Goal: Information Seeking & Learning: Learn about a topic

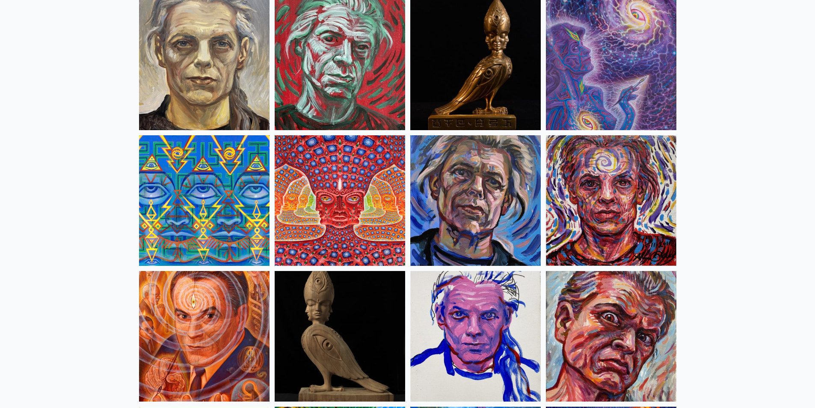
scroll to position [2140, 0]
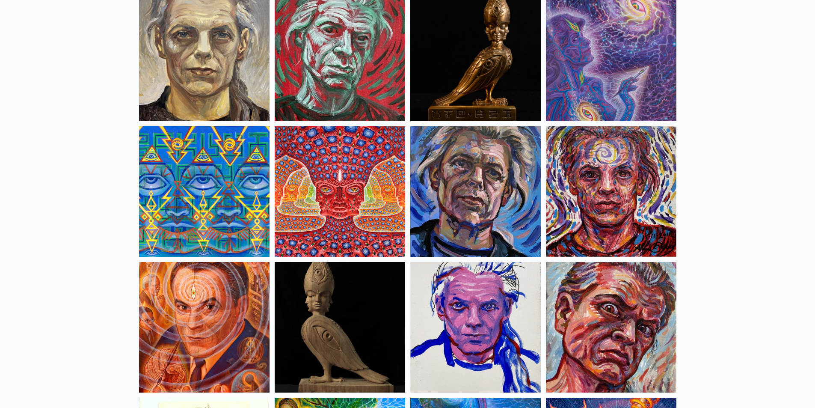
click at [366, 217] on img at bounding box center [340, 191] width 131 height 131
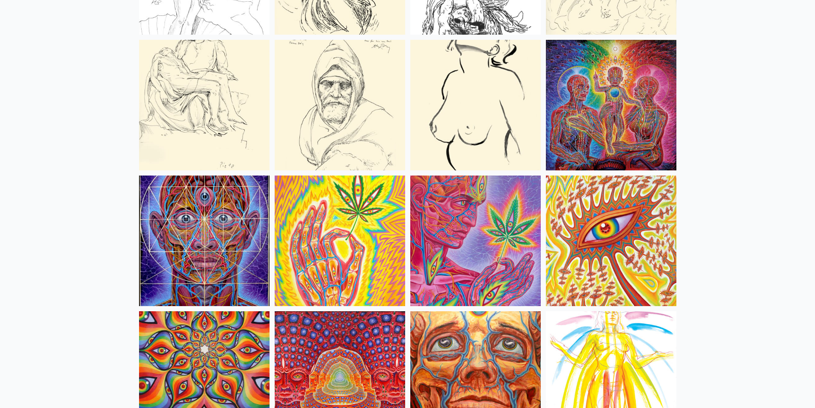
scroll to position [3638, 0]
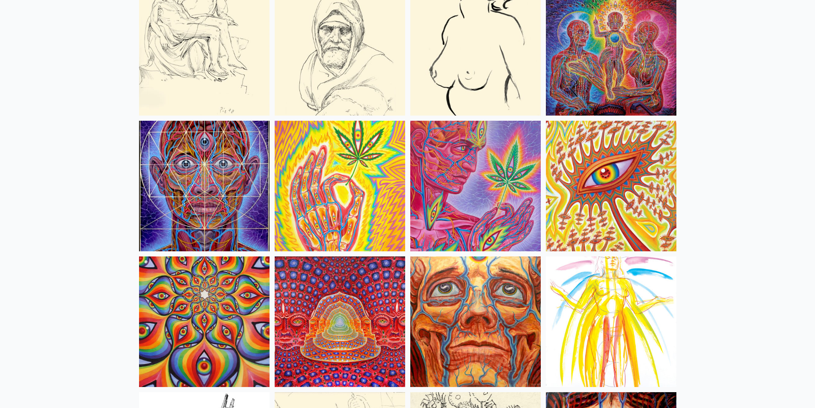
click at [353, 305] on img at bounding box center [340, 321] width 131 height 131
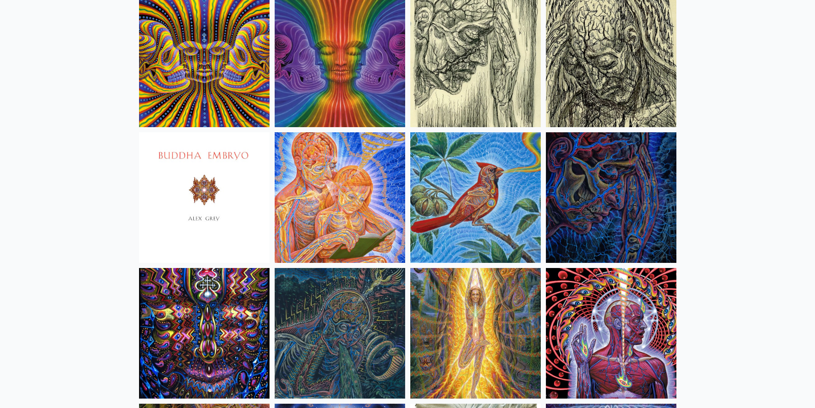
scroll to position [5136, 0]
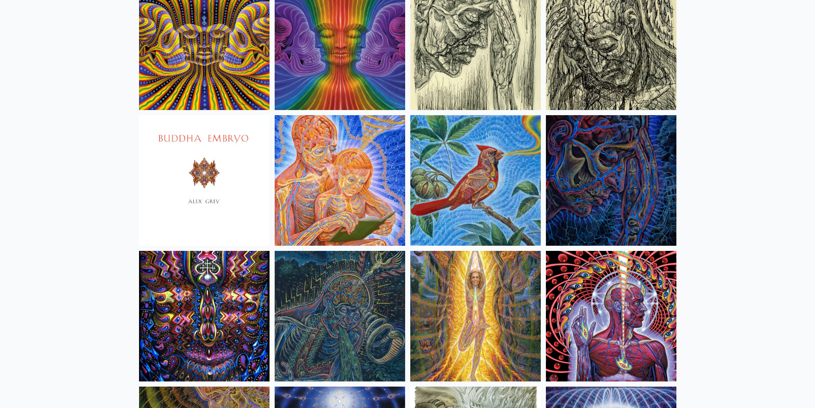
click at [497, 176] on img at bounding box center [475, 180] width 131 height 131
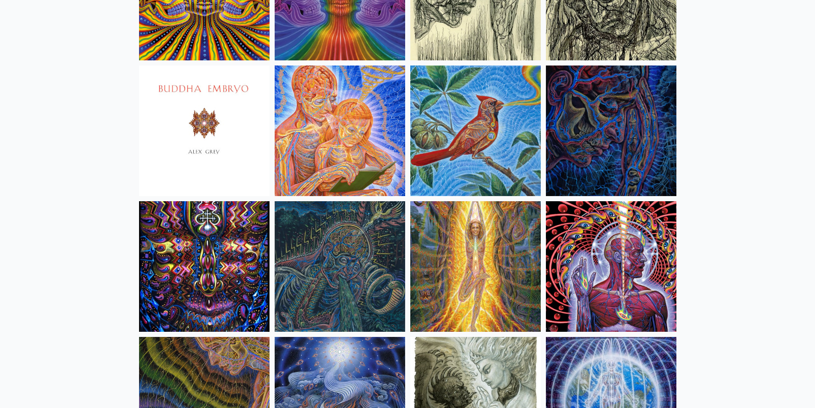
scroll to position [5265, 0]
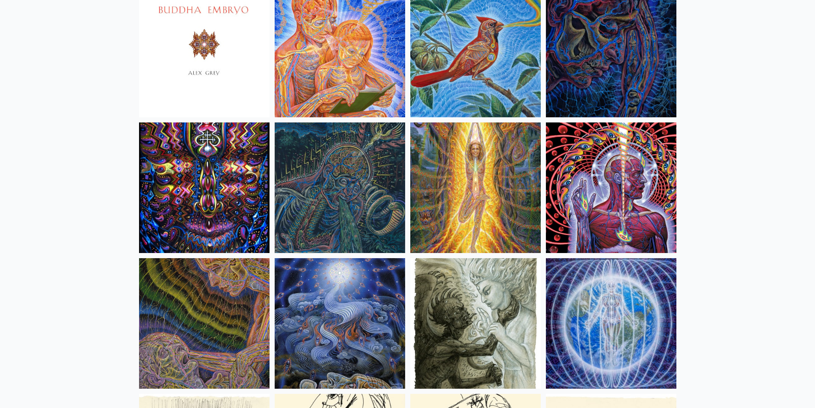
click at [613, 195] on img at bounding box center [611, 187] width 131 height 131
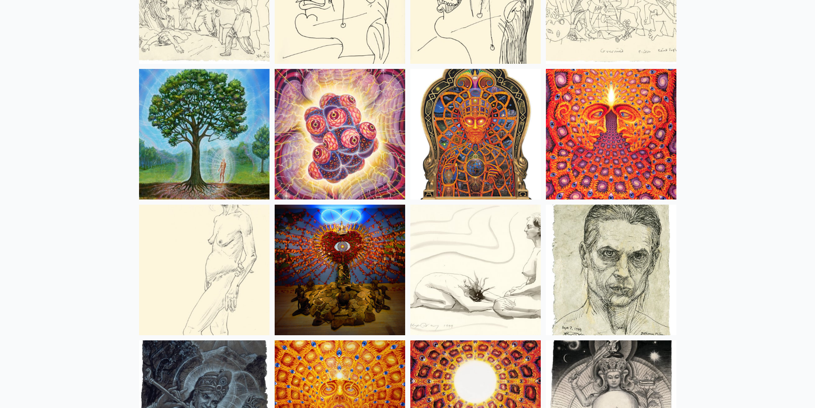
scroll to position [5736, 0]
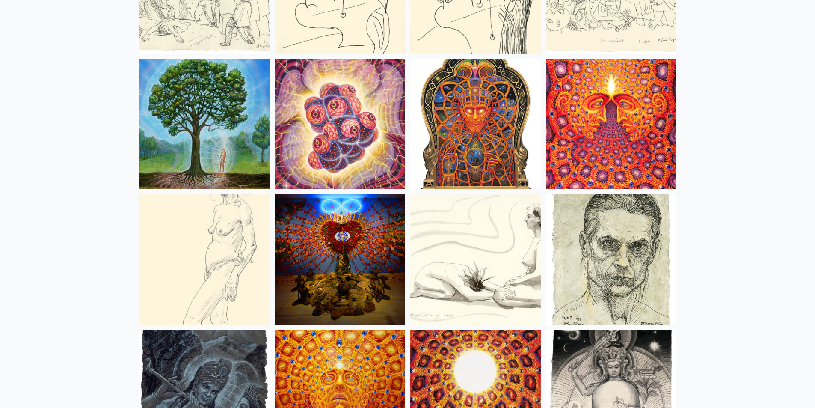
click at [623, 164] on img at bounding box center [611, 124] width 131 height 131
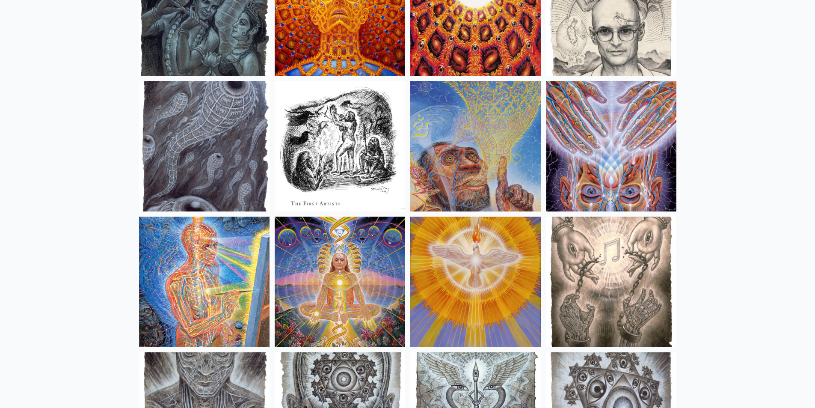
scroll to position [6121, 0]
click at [615, 193] on img at bounding box center [611, 145] width 131 height 131
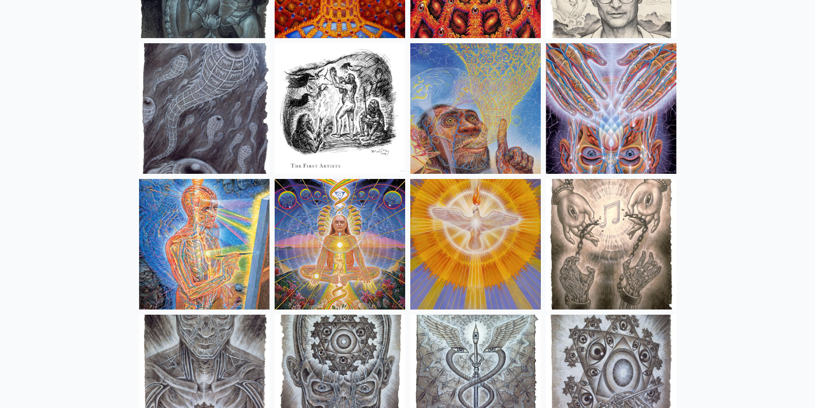
scroll to position [6206, 0]
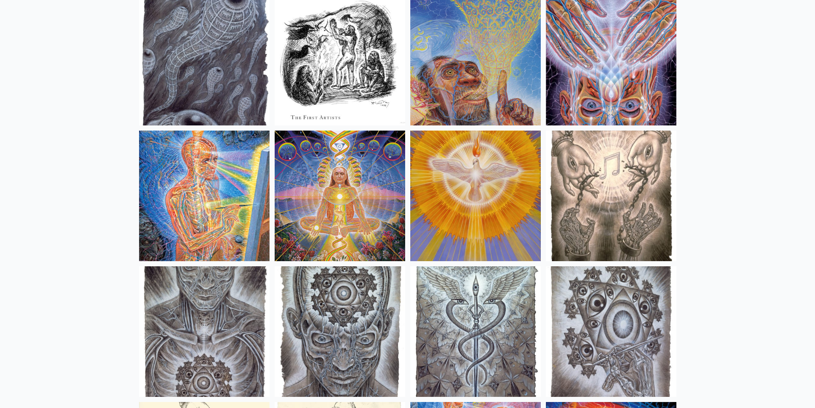
click at [247, 217] on img at bounding box center [204, 196] width 131 height 131
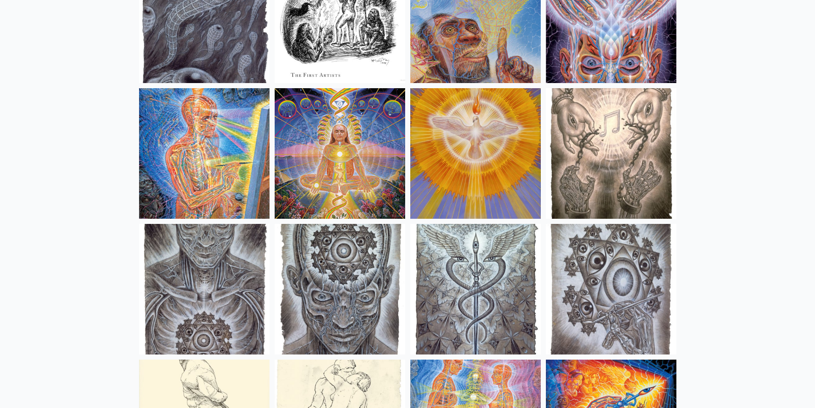
scroll to position [6249, 0]
click at [486, 184] on img at bounding box center [475, 153] width 131 height 131
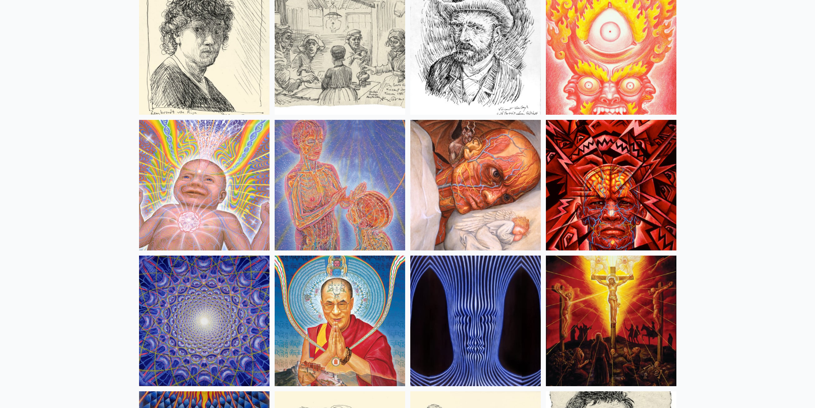
scroll to position [7362, 0]
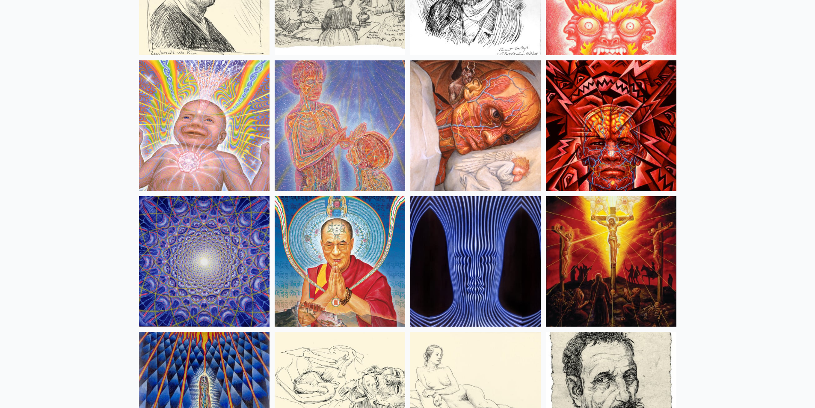
click at [197, 287] on img at bounding box center [204, 261] width 131 height 131
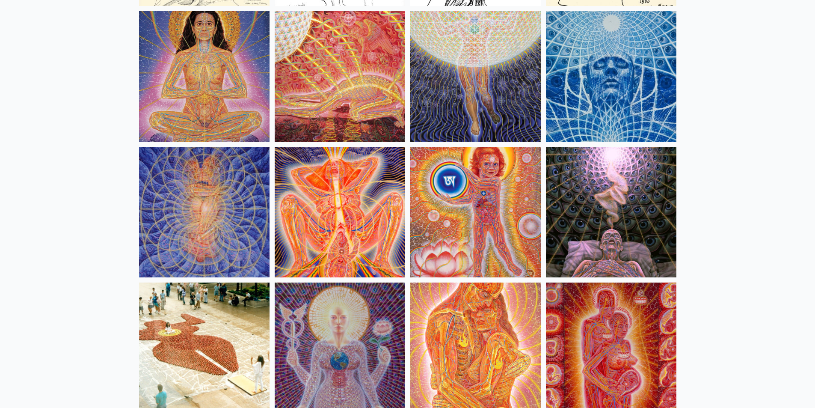
scroll to position [7961, 0]
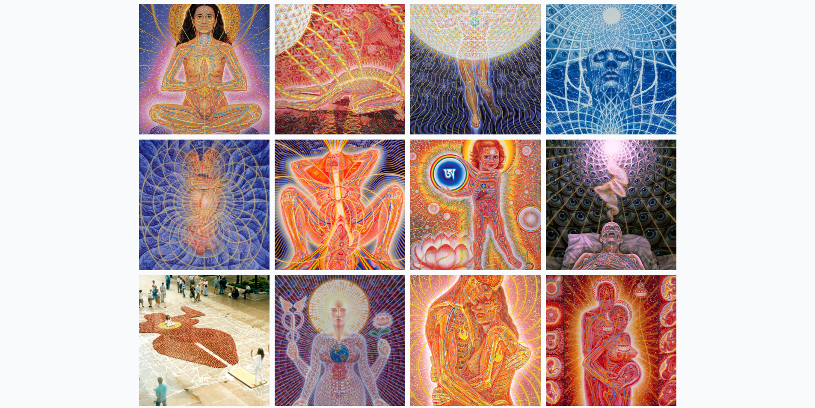
click at [353, 216] on img at bounding box center [340, 205] width 131 height 131
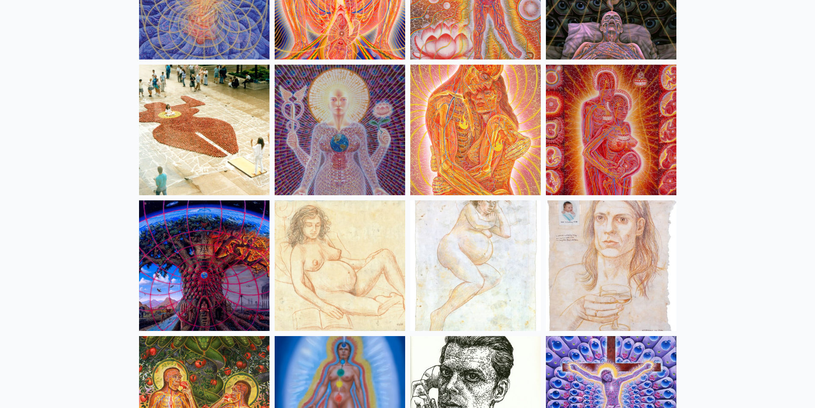
scroll to position [8175, 0]
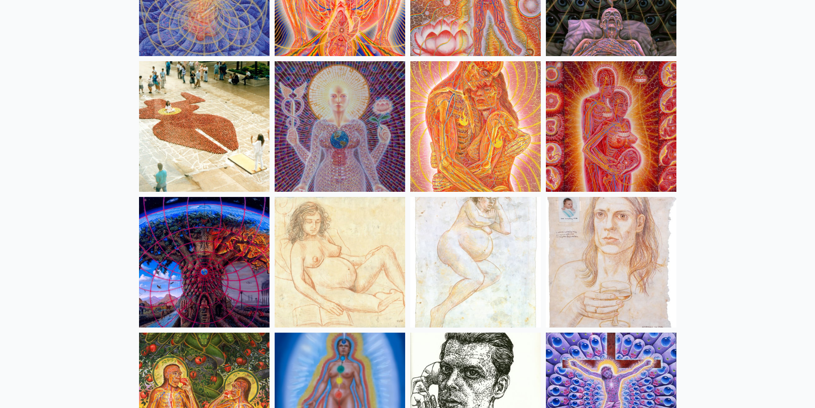
click at [482, 144] on img at bounding box center [475, 126] width 131 height 131
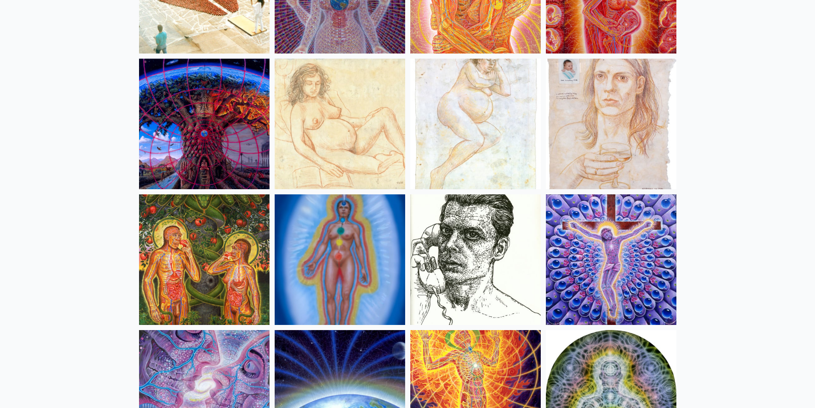
scroll to position [8346, 0]
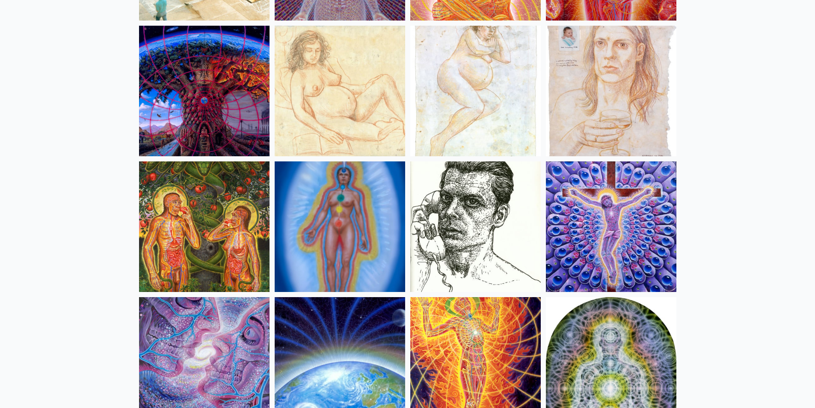
click at [231, 268] on img at bounding box center [204, 226] width 131 height 131
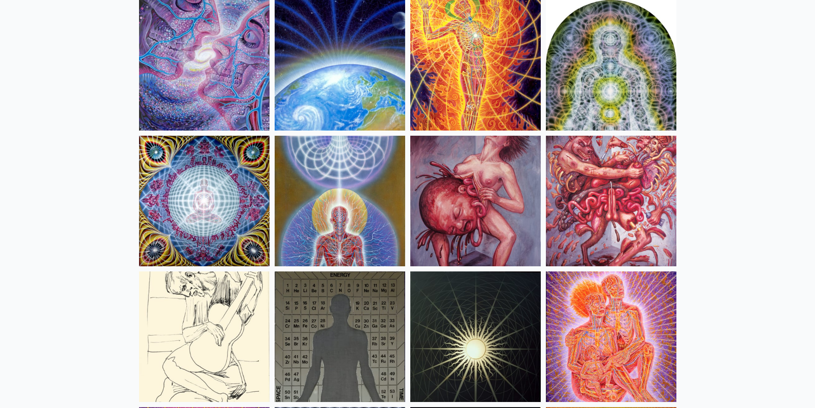
scroll to position [8646, 0]
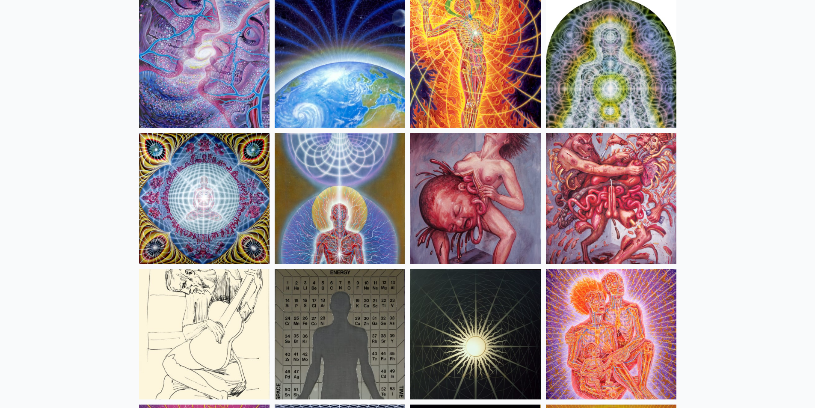
click at [491, 237] on img at bounding box center [475, 198] width 131 height 131
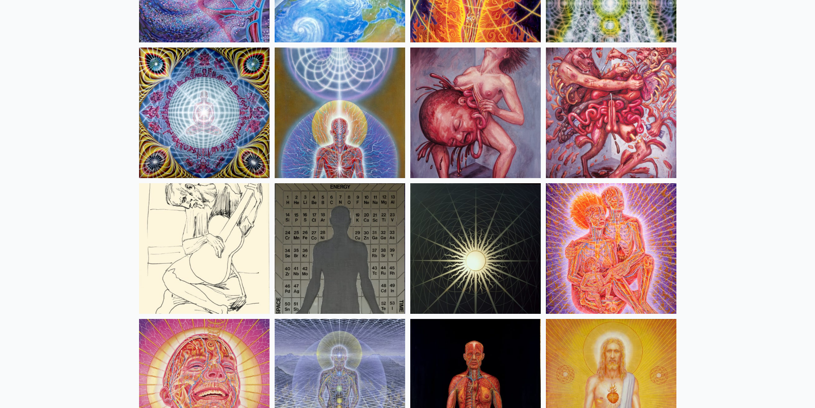
scroll to position [8860, 0]
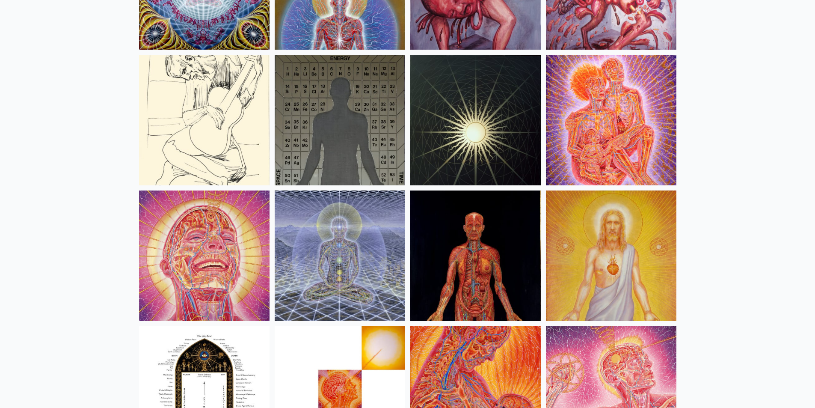
click at [243, 149] on img at bounding box center [204, 120] width 131 height 131
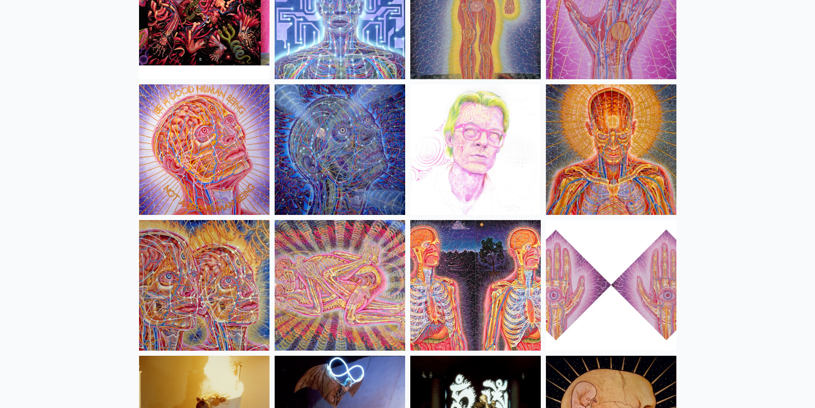
scroll to position [9374, 0]
click at [292, 276] on img at bounding box center [340, 285] width 131 height 131
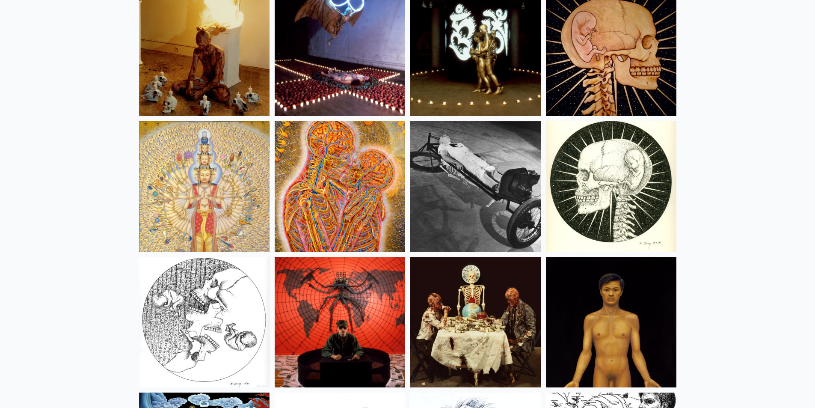
scroll to position [9759, 0]
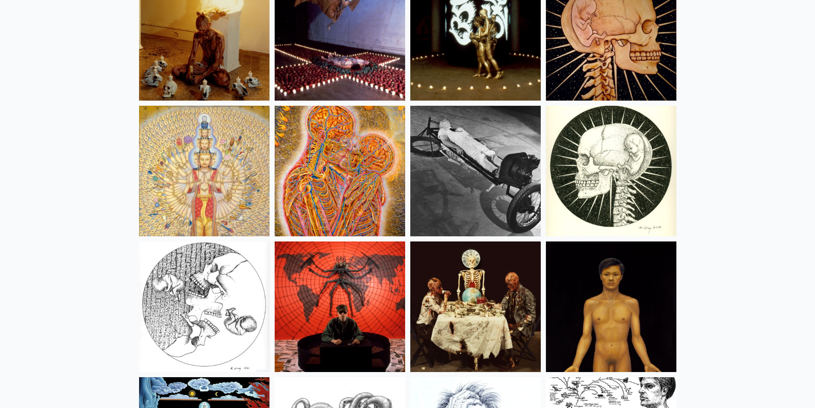
click at [349, 231] on img at bounding box center [340, 171] width 131 height 131
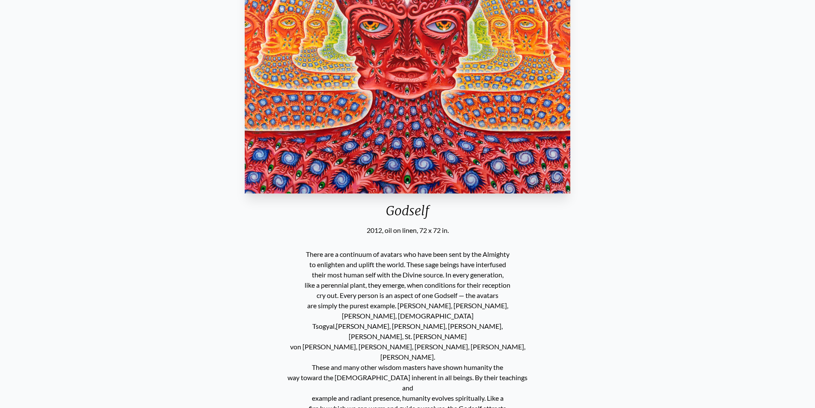
scroll to position [43, 0]
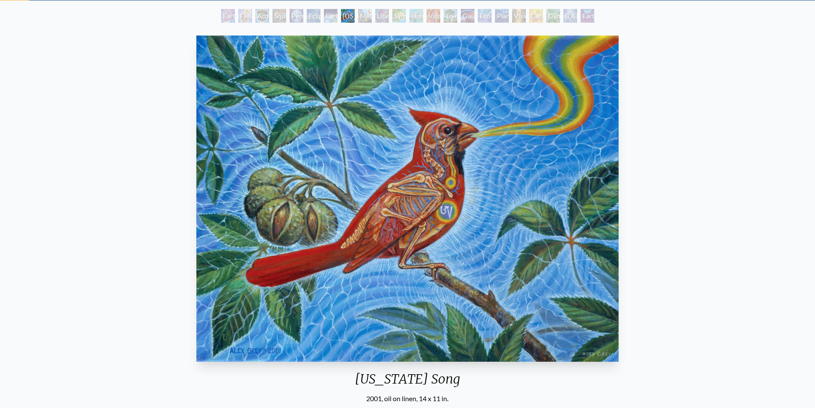
scroll to position [128, 0]
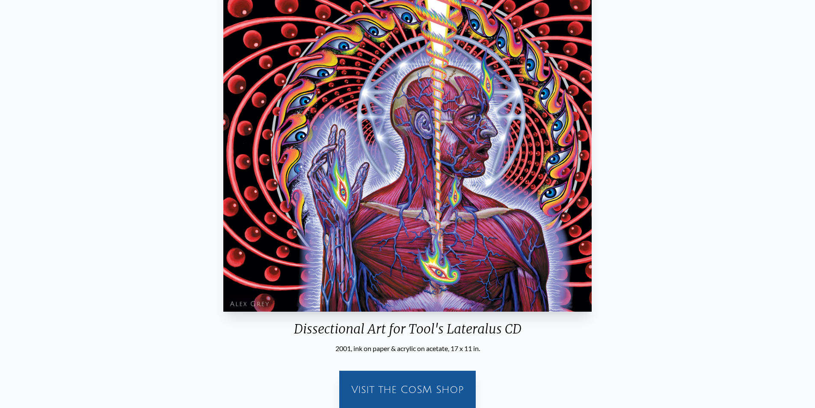
scroll to position [86, 0]
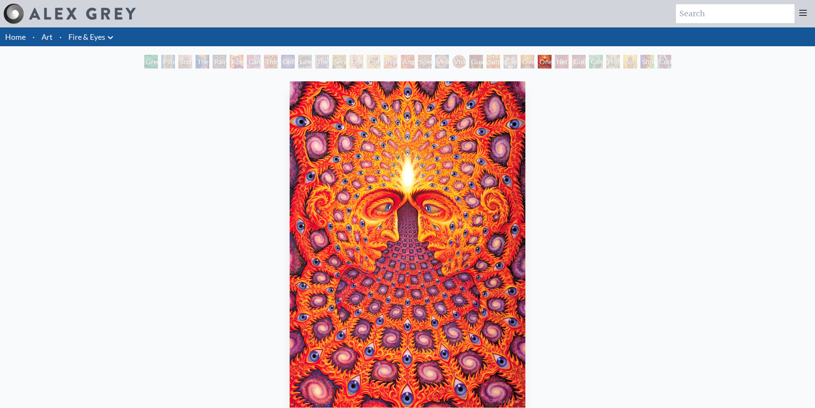
scroll to position [43, 0]
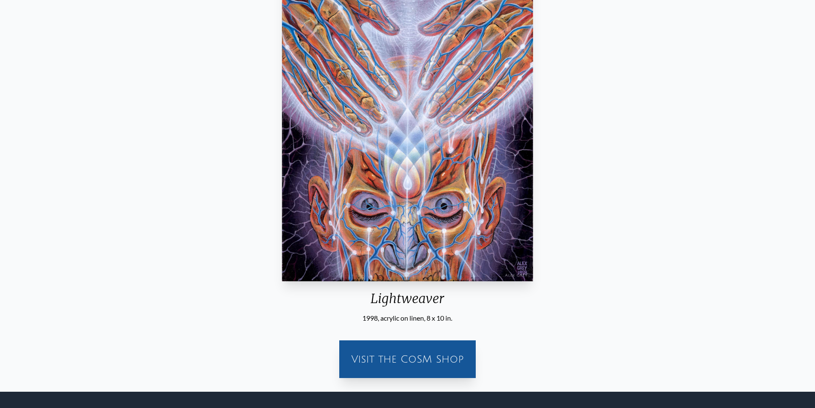
scroll to position [128, 0]
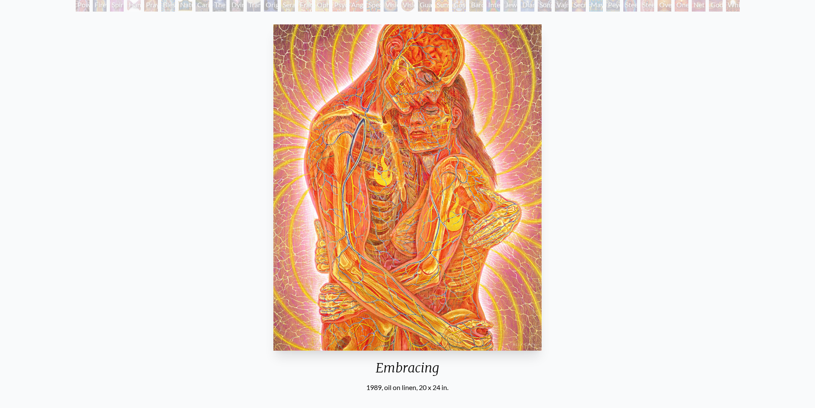
scroll to position [43, 0]
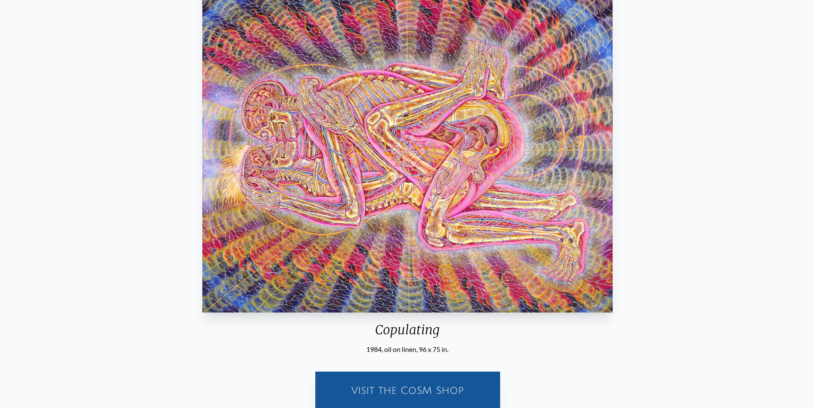
scroll to position [128, 0]
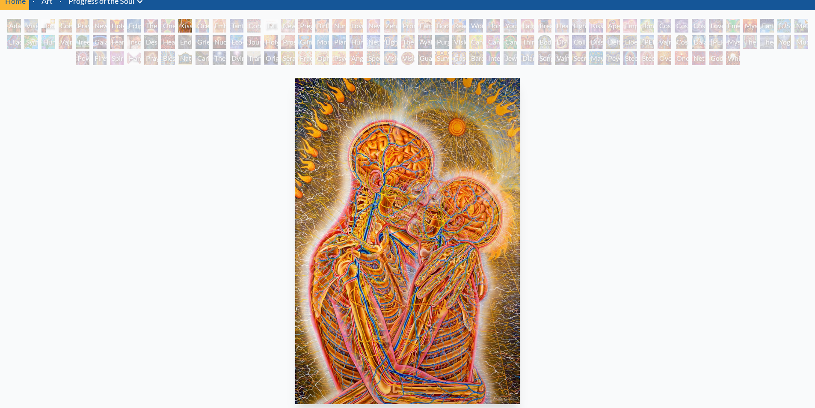
scroll to position [86, 0]
